Goal: Task Accomplishment & Management: Use online tool/utility

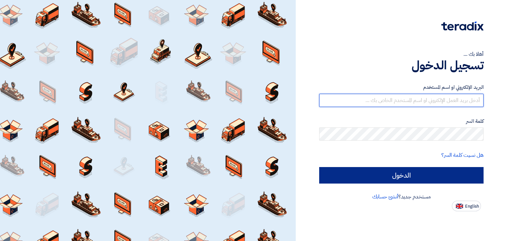
type input "[EMAIL_ADDRESS][PERSON_NAME][DOMAIN_NAME]"
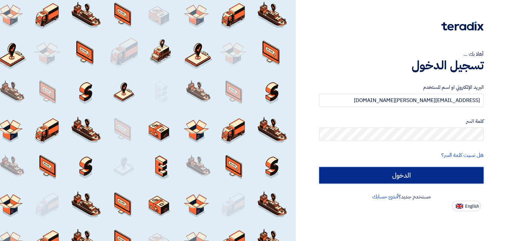
click at [367, 177] on input "الدخول" at bounding box center [401, 175] width 164 height 17
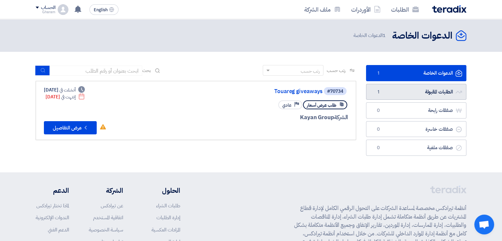
click at [415, 93] on link "الطلبات المقبولة الطلبات المقبولة 1" at bounding box center [416, 92] width 100 height 16
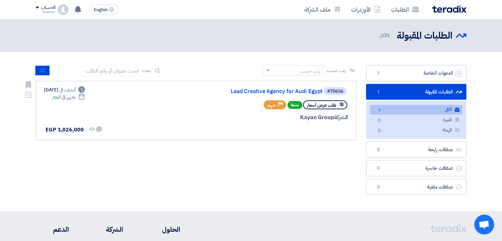
click at [288, 88] on div "#70656 Lead Creative Agency for Audi Egypt" at bounding box center [268, 91] width 159 height 9
click at [283, 95] on div "#70656 Lead Creative Agency for Audi Egypt" at bounding box center [268, 91] width 159 height 9
click at [281, 91] on link "Lead Creative Agency for Audi Egypt" at bounding box center [257, 92] width 132 height 6
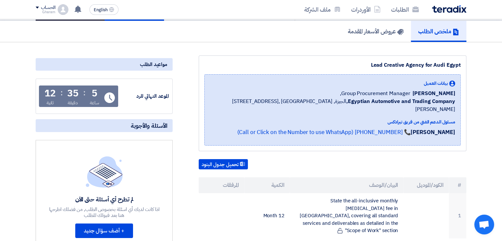
scroll to position [46, 0]
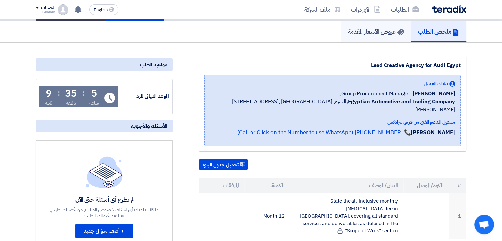
click at [376, 34] on h5 "عروض الأسعار المقدمة" at bounding box center [376, 32] width 56 height 8
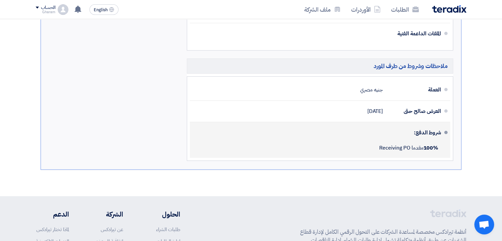
scroll to position [476, 0]
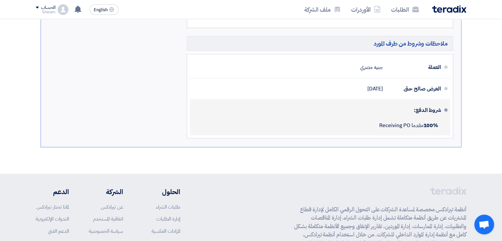
click at [309, 118] on div "100% مقدما Receiving PO" at bounding box center [318, 125] width 246 height 15
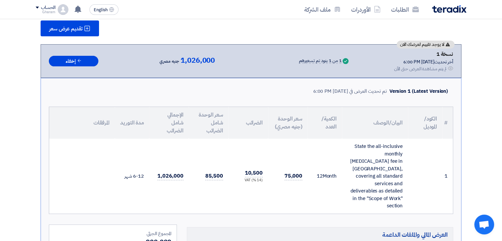
scroll to position [66, 0]
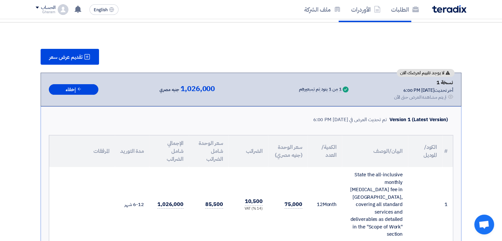
click at [309, 58] on div "تقديم عرض سعر" at bounding box center [251, 57] width 421 height 16
